Goal: Information Seeking & Learning: Understand process/instructions

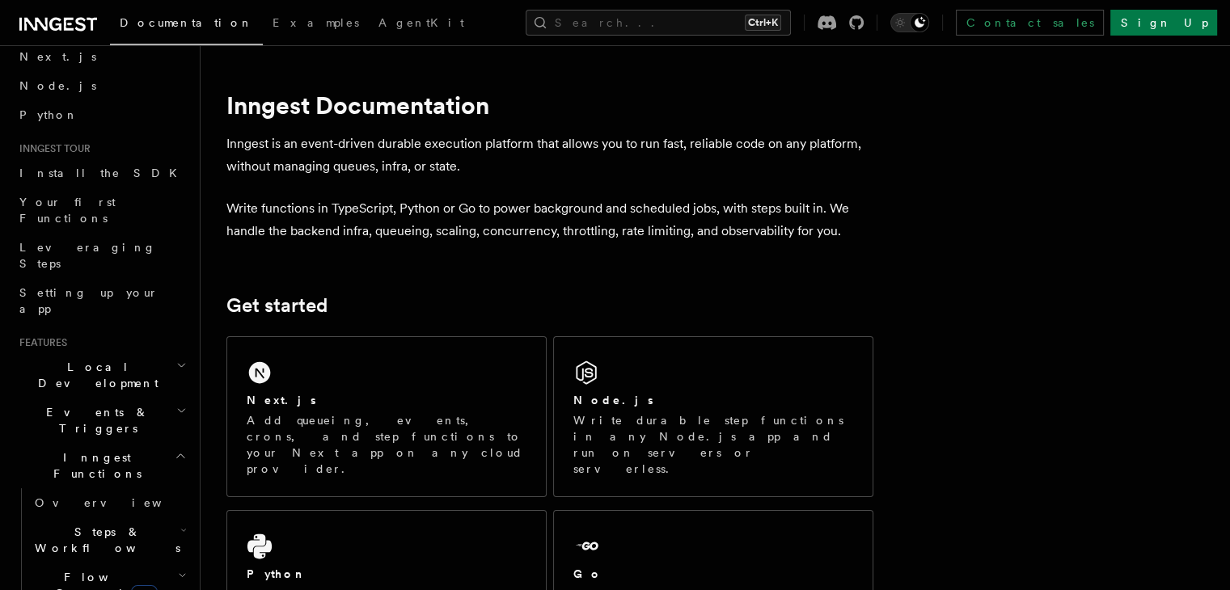
scroll to position [81, 0]
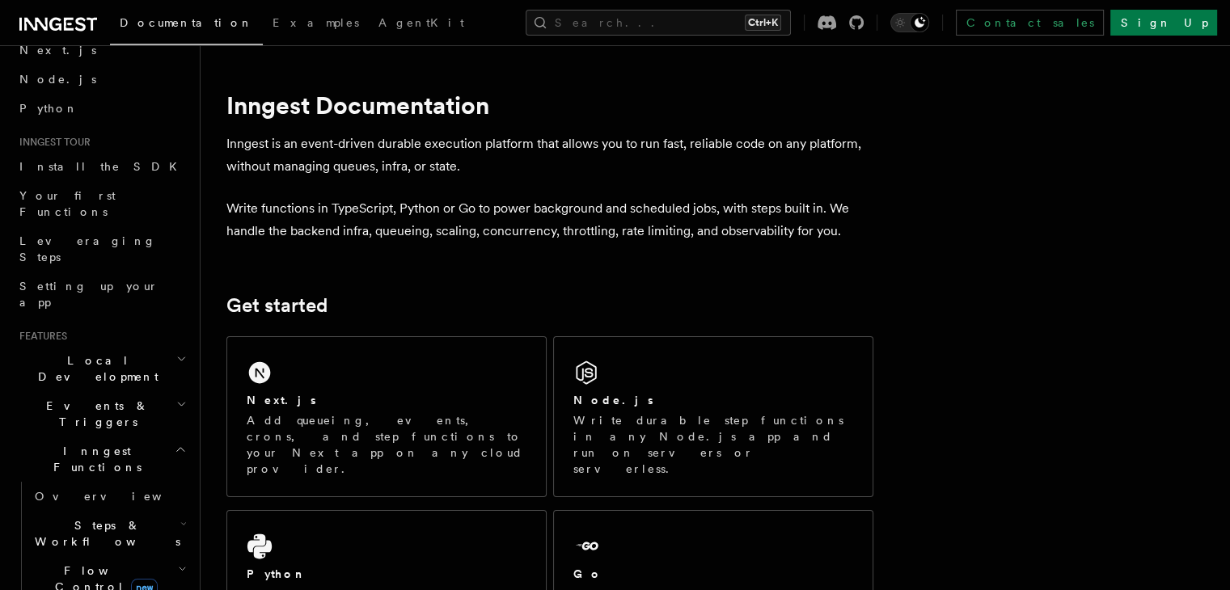
click at [103, 352] on span "Local Development" at bounding box center [94, 368] width 163 height 32
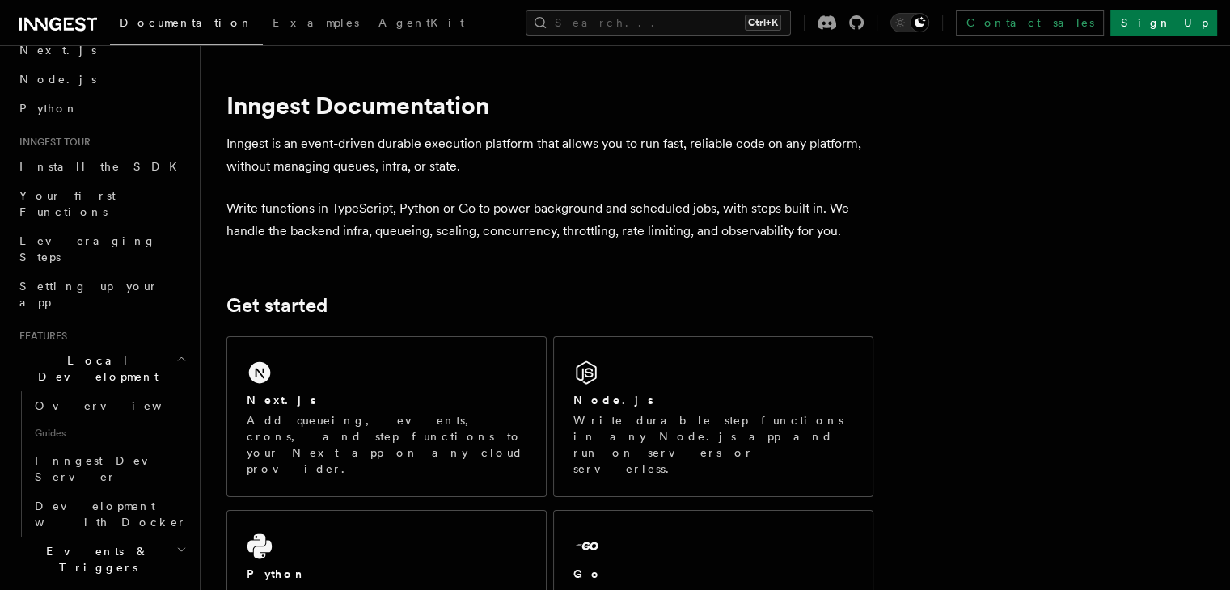
click at [103, 352] on span "Local Development" at bounding box center [94, 368] width 163 height 32
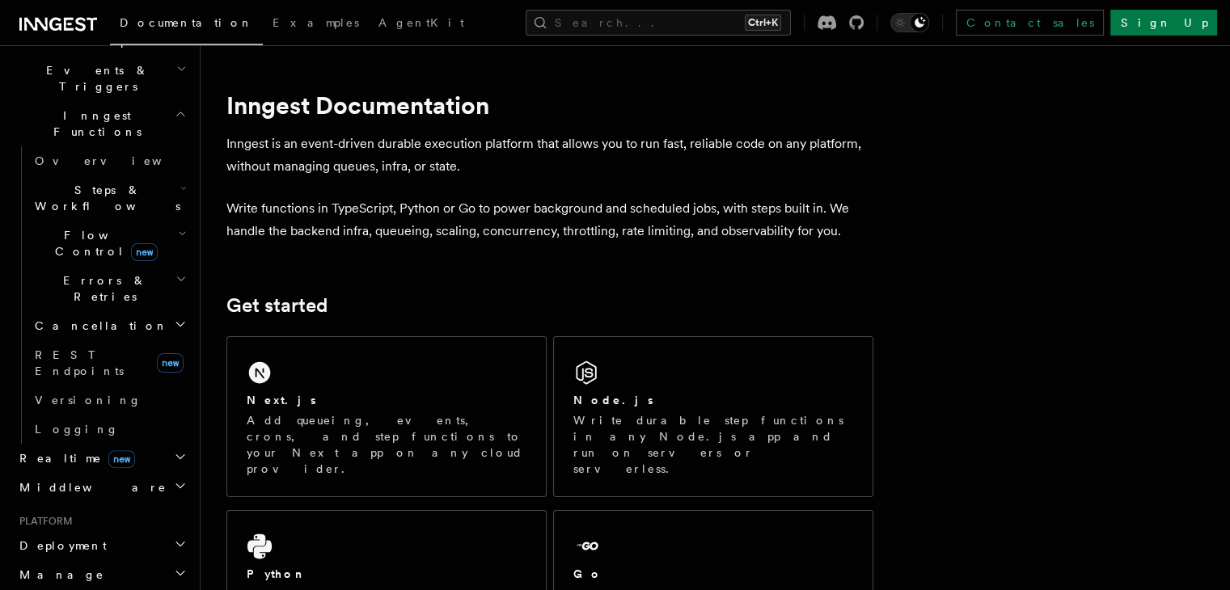
scroll to position [412, 0]
click at [49, 542] on span "Deployment" at bounding box center [60, 550] width 94 height 16
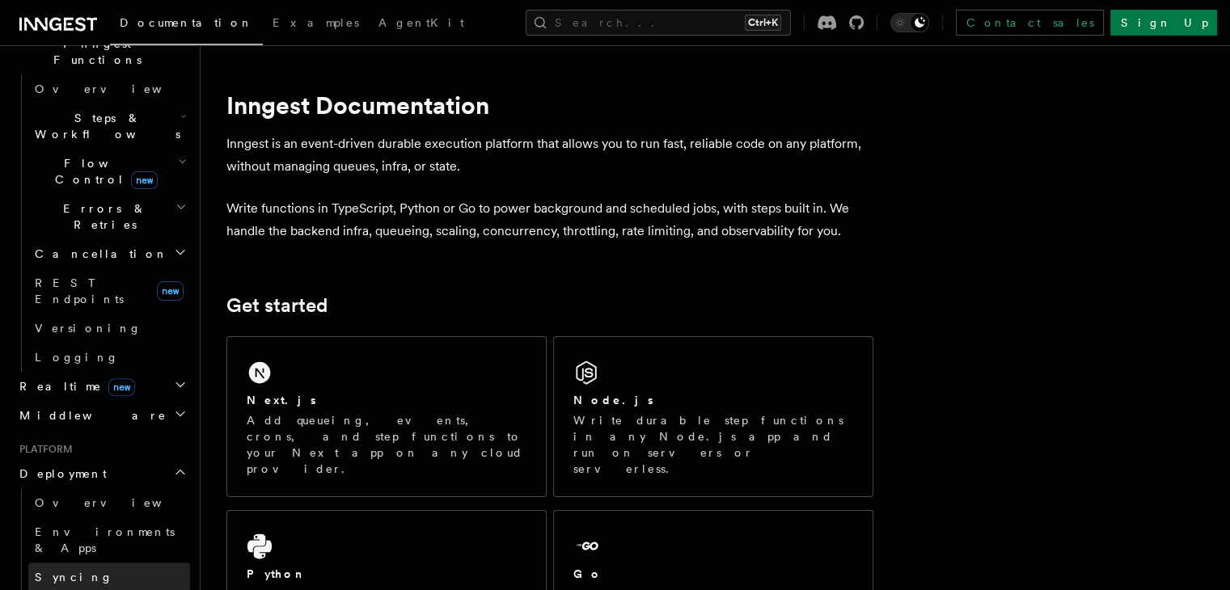
scroll to position [493, 0]
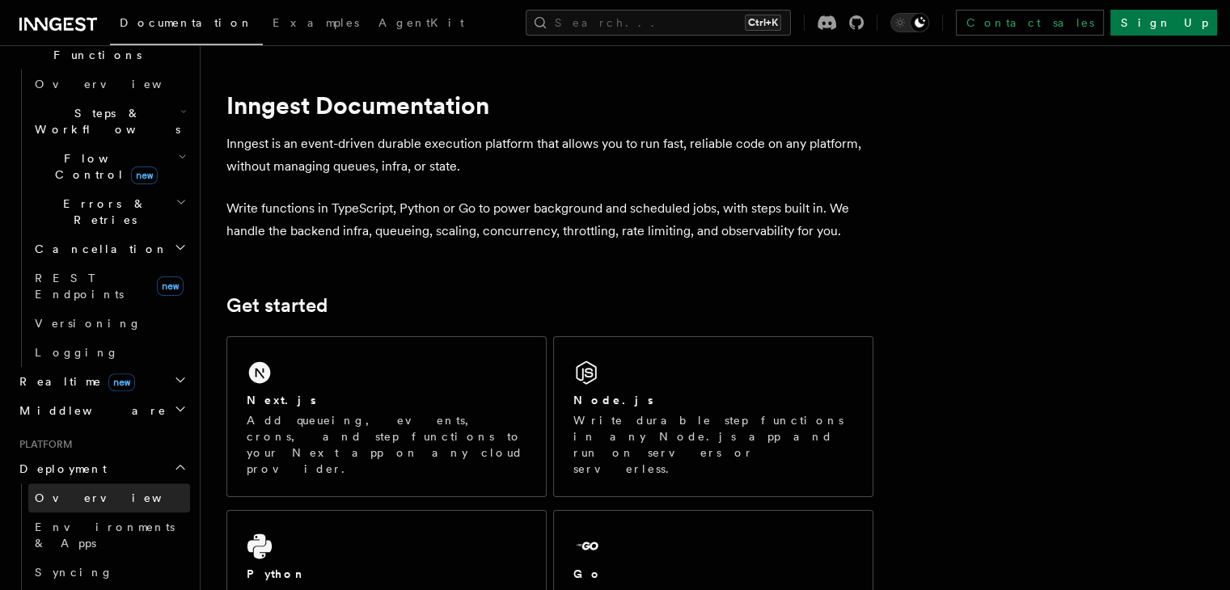
click at [70, 492] on span "Overview" at bounding box center [118, 498] width 167 height 13
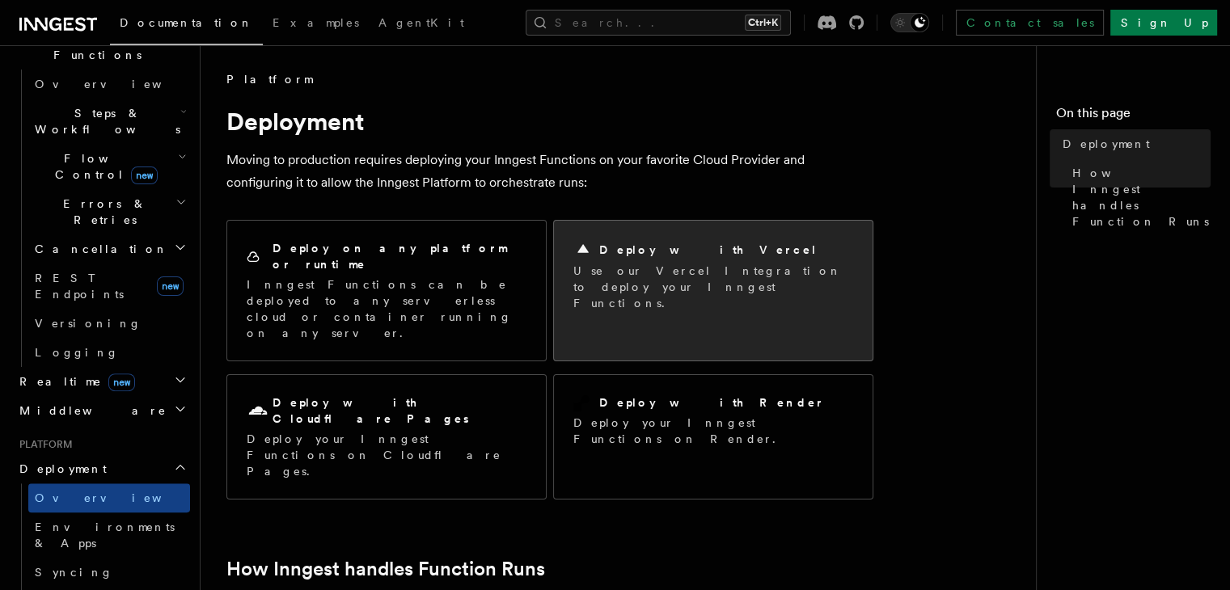
click at [665, 306] on div "Deploy with Vercel Use our Vercel Integration to deploy your Inngest Functions." at bounding box center [713, 276] width 319 height 110
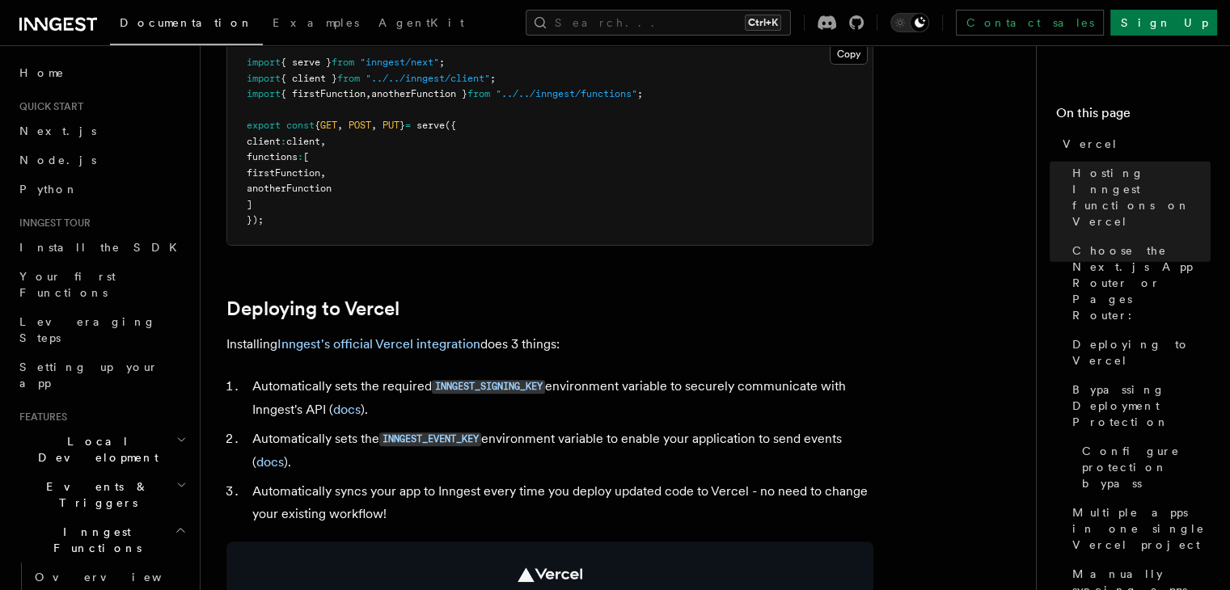
scroll to position [566, 0]
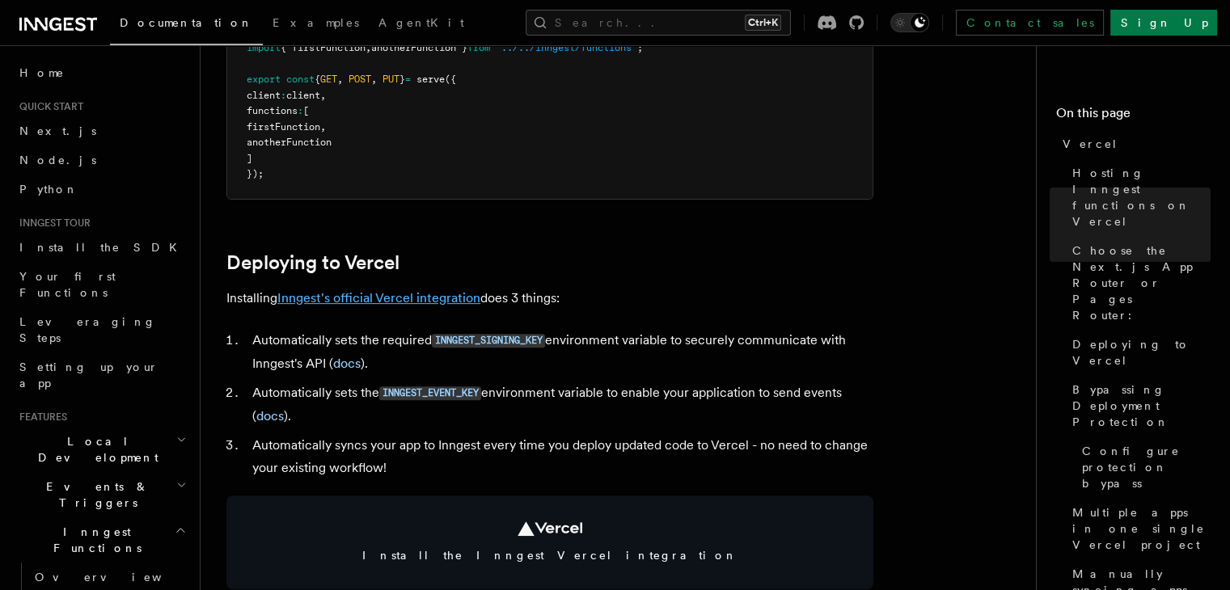
click at [411, 302] on link "Inngest's official Vercel integration" at bounding box center [378, 297] width 203 height 15
